Goal: Task Accomplishment & Management: Manage account settings

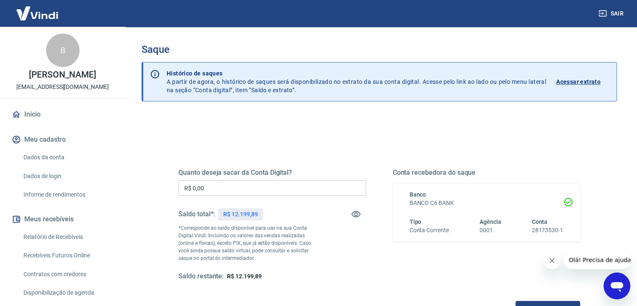
click at [204, 188] on input "R$ 0,00" at bounding box center [272, 187] width 188 height 15
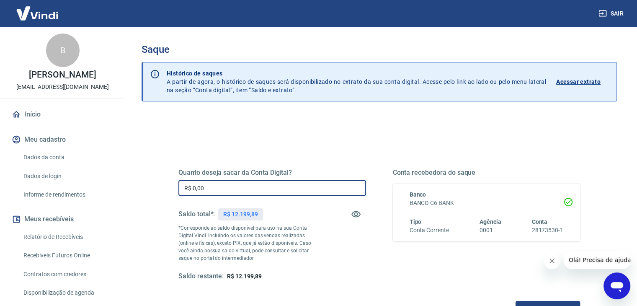
click at [204, 188] on input "R$ 0,00" at bounding box center [272, 187] width 188 height 15
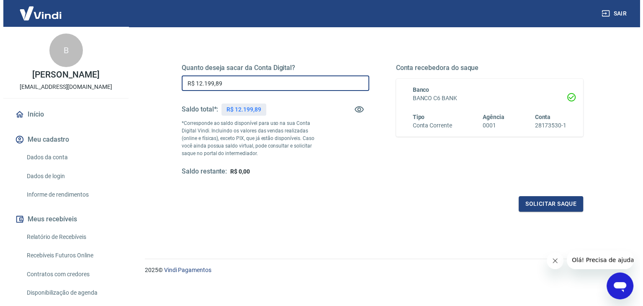
scroll to position [108, 0]
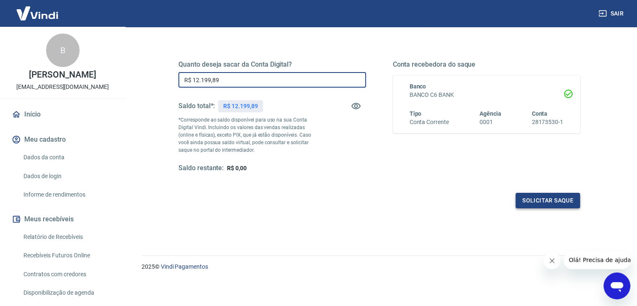
type input "R$ 12.199,89"
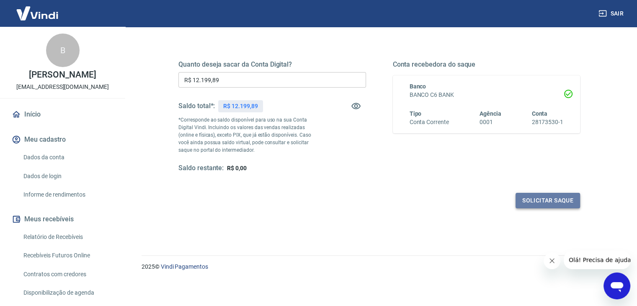
click at [541, 198] on button "Solicitar saque" at bounding box center [547, 200] width 64 height 15
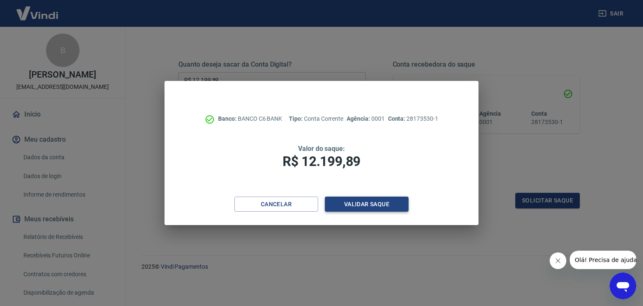
click at [394, 206] on button "Validar saque" at bounding box center [367, 203] width 84 height 15
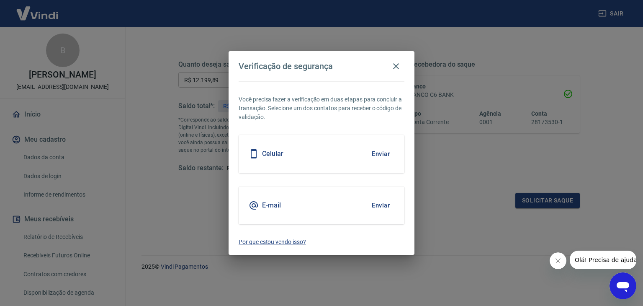
click at [386, 154] on button "Enviar" at bounding box center [380, 154] width 27 height 18
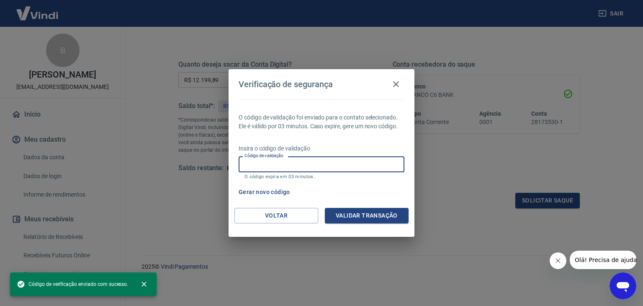
click at [286, 167] on input "Código de validação" at bounding box center [322, 163] width 166 height 15
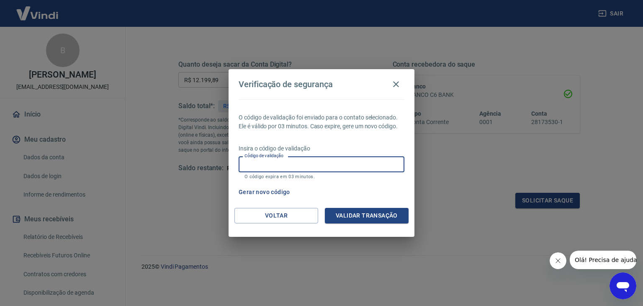
click at [334, 166] on input "Código de validação" at bounding box center [322, 163] width 166 height 15
type input "432434"
click at [352, 216] on button "Validar transação" at bounding box center [367, 215] width 84 height 15
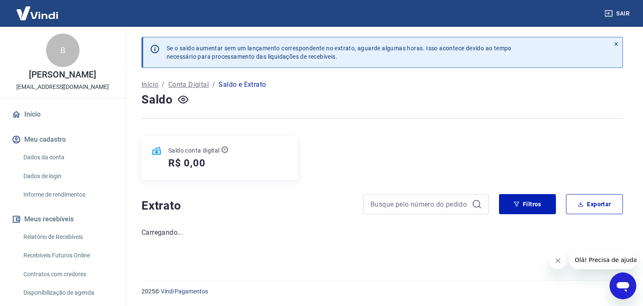
click at [603, 14] on button "Sair" at bounding box center [618, 13] width 30 height 15
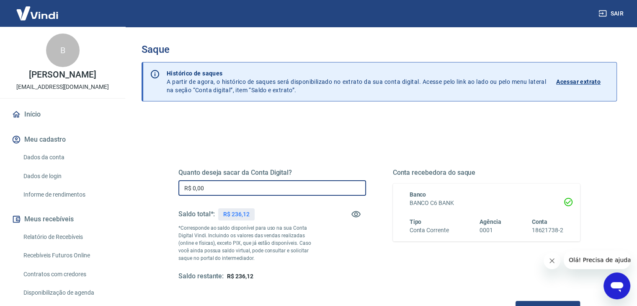
click at [211, 183] on input "R$ 0,00" at bounding box center [272, 187] width 188 height 15
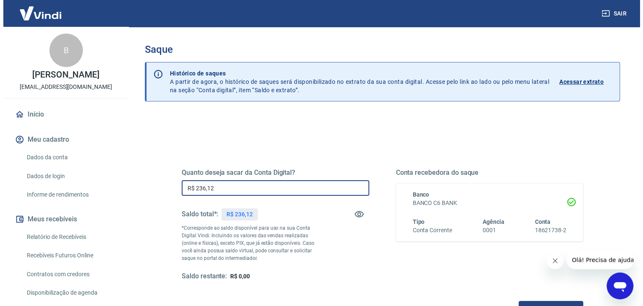
scroll to position [108, 0]
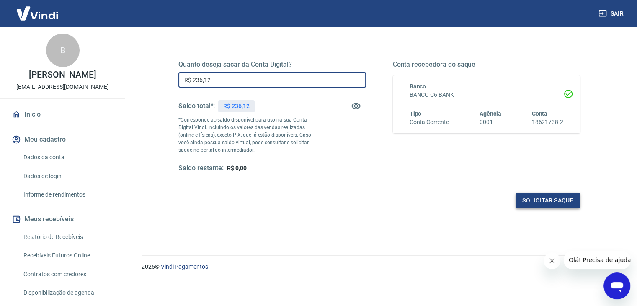
type input "R$ 236,12"
click at [546, 205] on button "Solicitar saque" at bounding box center [547, 200] width 64 height 15
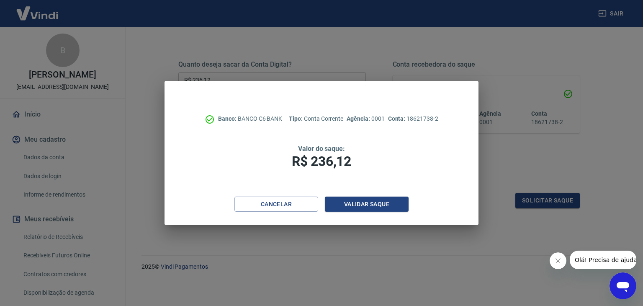
click at [368, 213] on div "Cancelar Validar saque" at bounding box center [322, 210] width 314 height 29
click at [366, 208] on button "Validar saque" at bounding box center [367, 203] width 84 height 15
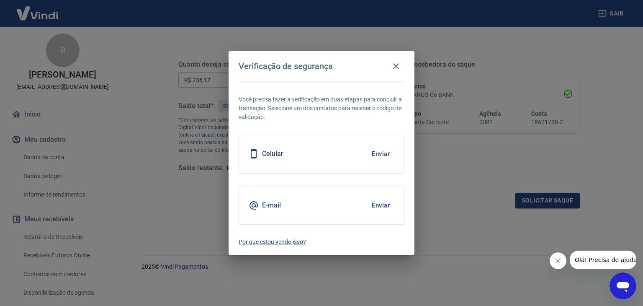
click at [381, 155] on button "Enviar" at bounding box center [380, 154] width 27 height 18
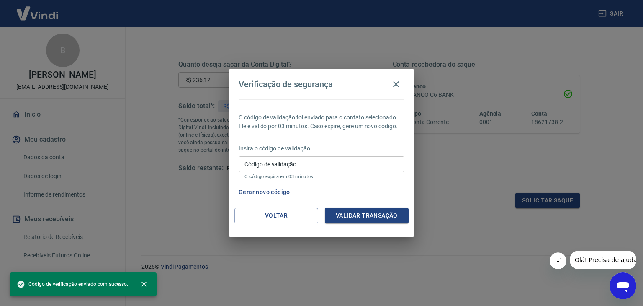
click at [322, 156] on input "Código de validação" at bounding box center [322, 163] width 166 height 15
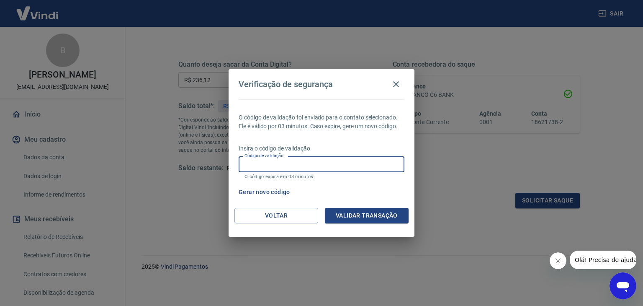
click at [338, 166] on input "Código de validação" at bounding box center [322, 163] width 166 height 15
type input "855471"
click at [352, 212] on button "Validar transação" at bounding box center [367, 215] width 84 height 15
